Goal: Check status: Check status

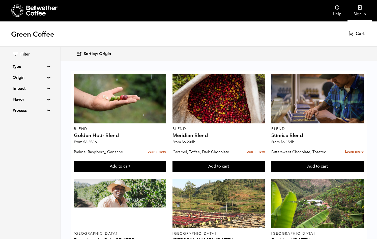
click at [360, 10] on link "Sign in" at bounding box center [360, 10] width 24 height 21
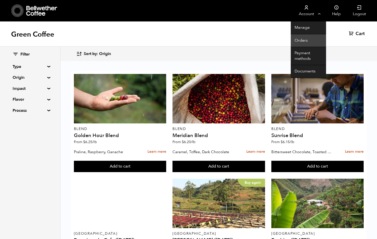
click at [301, 41] on link "Orders" at bounding box center [308, 40] width 35 height 13
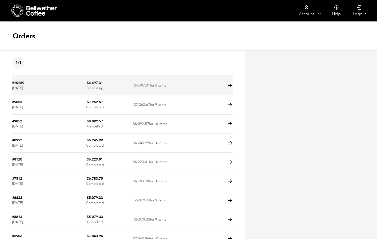
click at [69, 87] on td "$ 4,497.31 Processing" at bounding box center [94, 85] width 55 height 19
click at [231, 85] on icon at bounding box center [230, 86] width 6 height 6
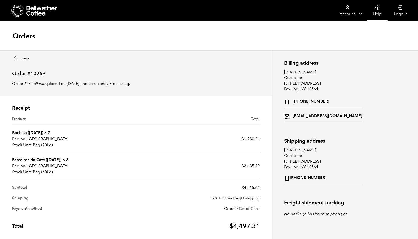
click at [377, 9] on icon at bounding box center [377, 7] width 5 height 5
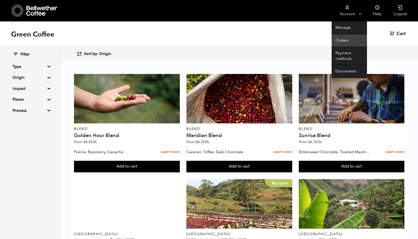
click at [342, 41] on link "Orders" at bounding box center [348, 40] width 35 height 13
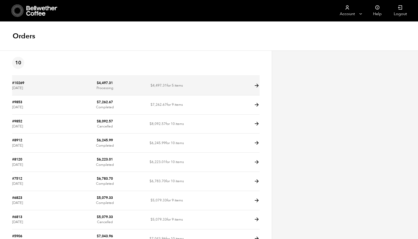
click at [21, 83] on link "#10269" at bounding box center [18, 83] width 12 height 5
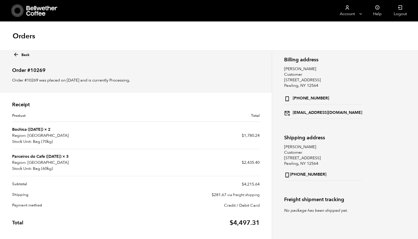
scroll to position [1, 0]
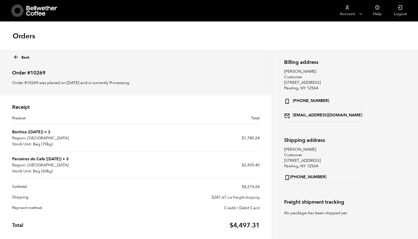
drag, startPoint x: 55, startPoint y: 71, endPoint x: 31, endPoint y: 72, distance: 24.0
click at [31, 72] on h2 "Order #10269" at bounding box center [135, 71] width 247 height 10
copy h2 "10269"
